Goal: Task Accomplishment & Management: Manage account settings

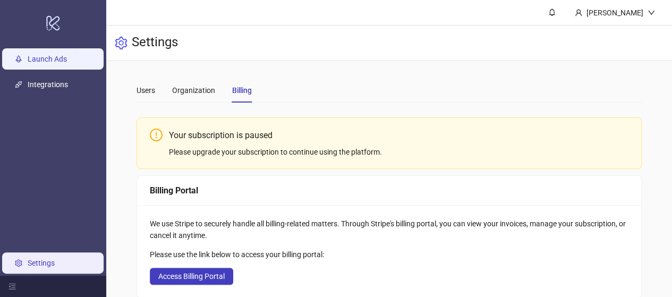
click at [44, 55] on link "Launch Ads" at bounding box center [47, 59] width 39 height 8
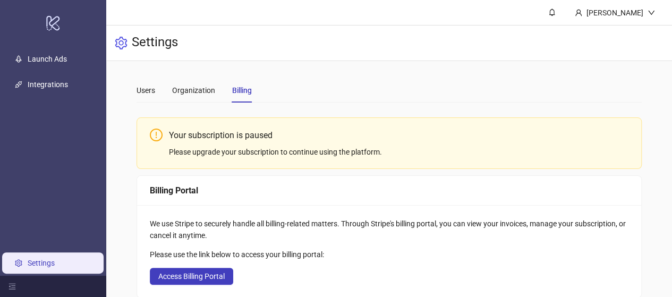
click at [190, 76] on main "Users Organization Billing Your subscription is paused Please upgrade your subs…" at bounding box center [389, 296] width 522 height 470
click at [188, 88] on div "Organization" at bounding box center [193, 90] width 43 height 12
click at [161, 89] on div "Users Organization Billing" at bounding box center [193, 90] width 115 height 24
click at [117, 92] on div "Users Organization Billing Your subscription is paused Please upgrade your subs…" at bounding box center [388, 296] width 565 height 470
click at [139, 93] on div "Users" at bounding box center [145, 90] width 19 height 12
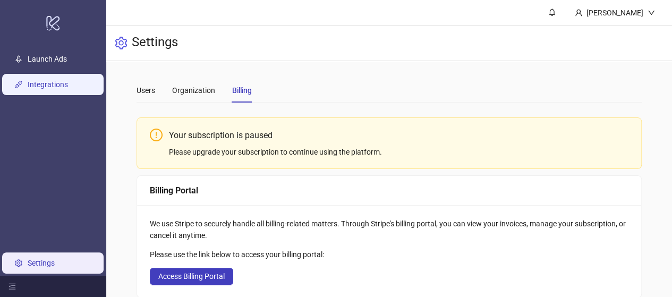
click at [54, 85] on link "Integrations" at bounding box center [48, 84] width 40 height 8
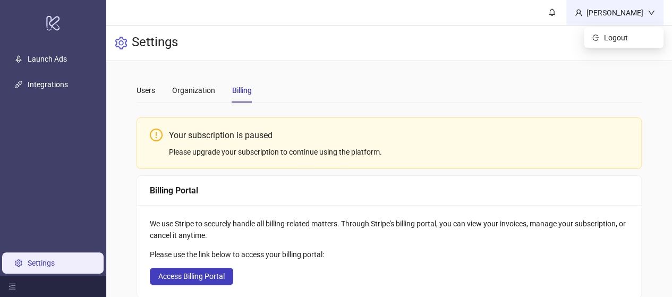
click at [621, 8] on div "[PERSON_NAME]" at bounding box center [614, 13] width 65 height 12
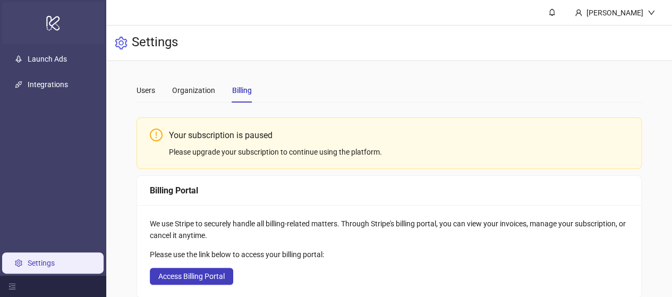
click at [29, 19] on div "logo/logo-mobile" at bounding box center [53, 23] width 102 height 42
click at [262, 135] on div "Your subscription is paused" at bounding box center [398, 134] width 459 height 13
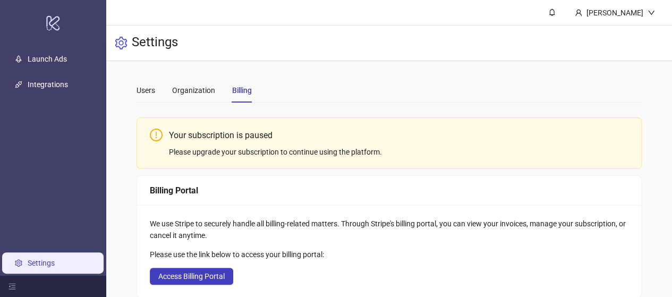
click at [363, 149] on div "Please upgrade your subscription to continue using the platform." at bounding box center [398, 152] width 459 height 12
